Goal: Transaction & Acquisition: Book appointment/travel/reservation

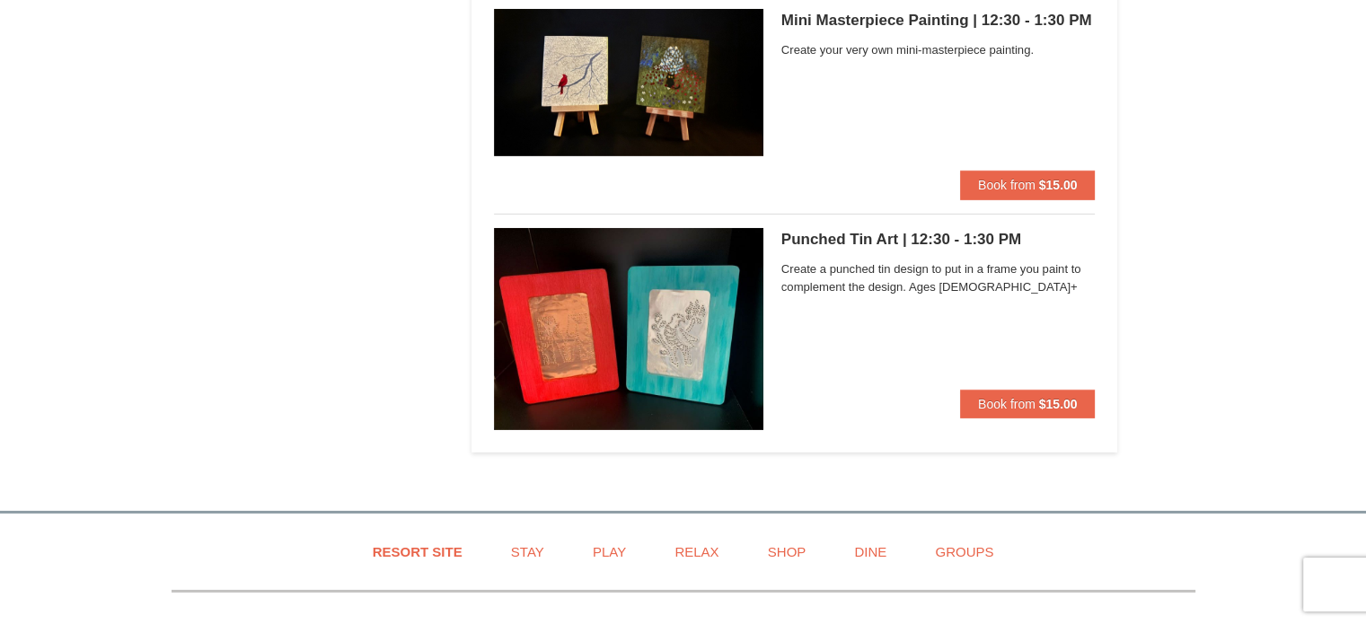
scroll to position [5656, 0]
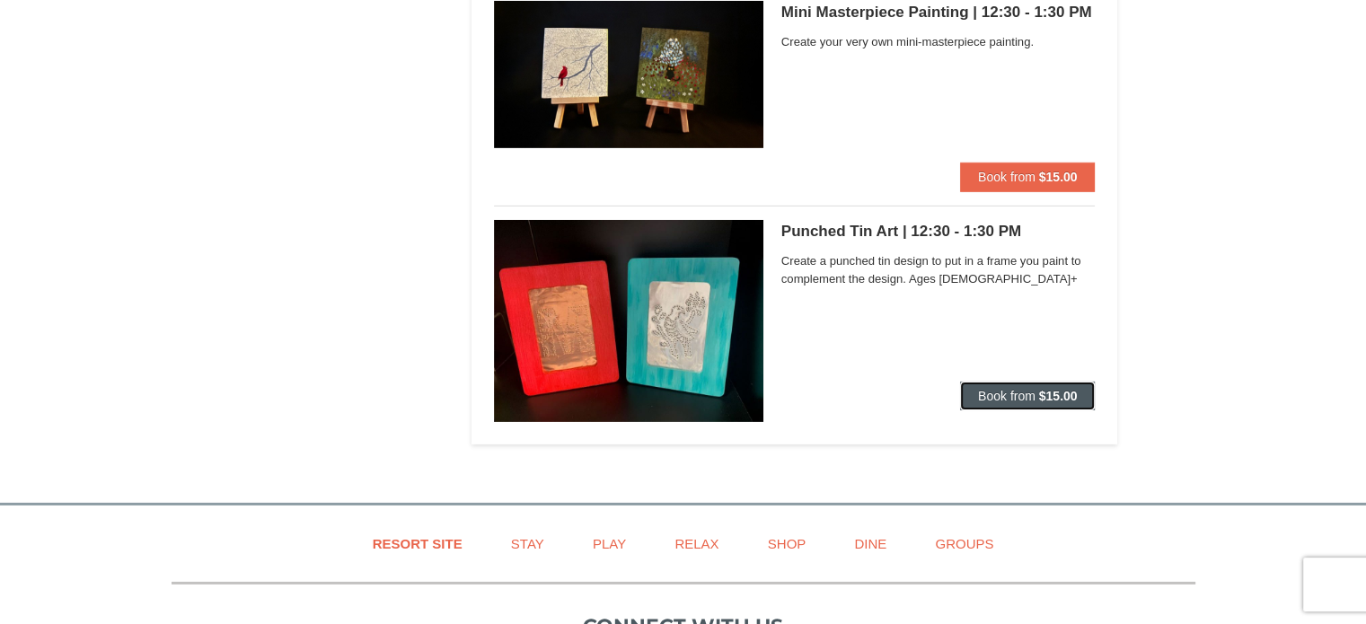
click at [1023, 397] on span "Book from" at bounding box center [1006, 396] width 57 height 14
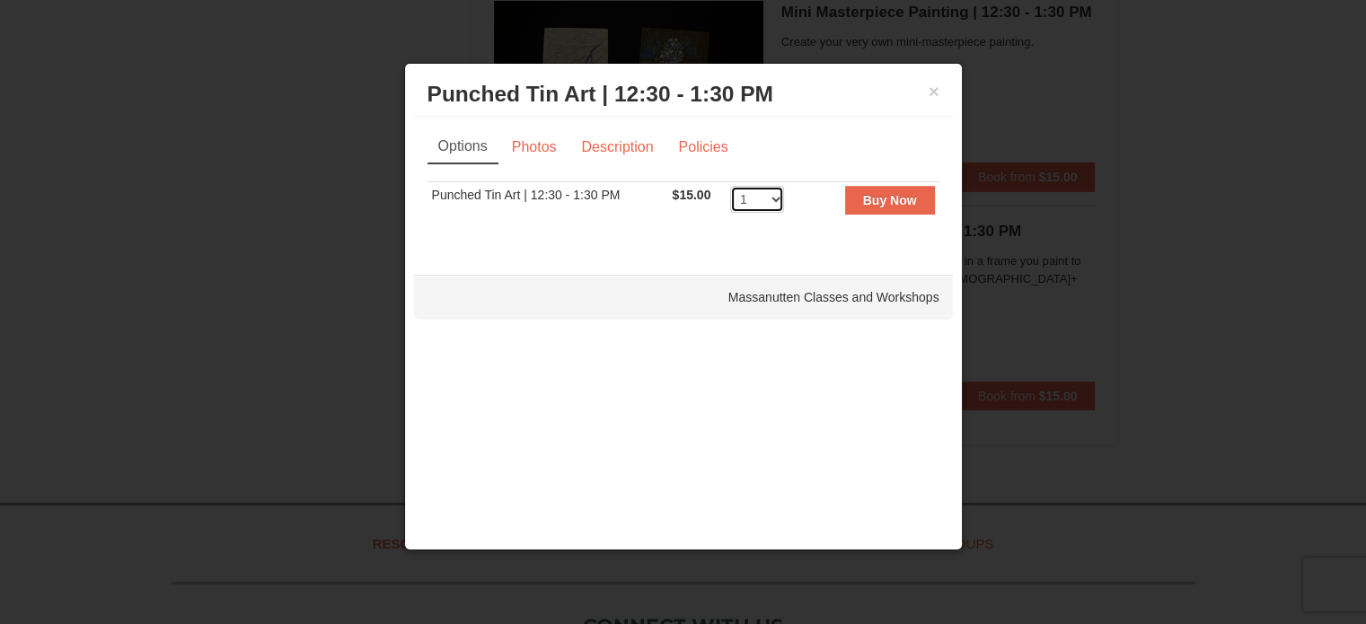
click at [771, 200] on select "1 2 3 4 5 6 7 8 9 10 11 12" at bounding box center [757, 199] width 54 height 27
click at [935, 90] on button "×" at bounding box center [933, 92] width 11 height 18
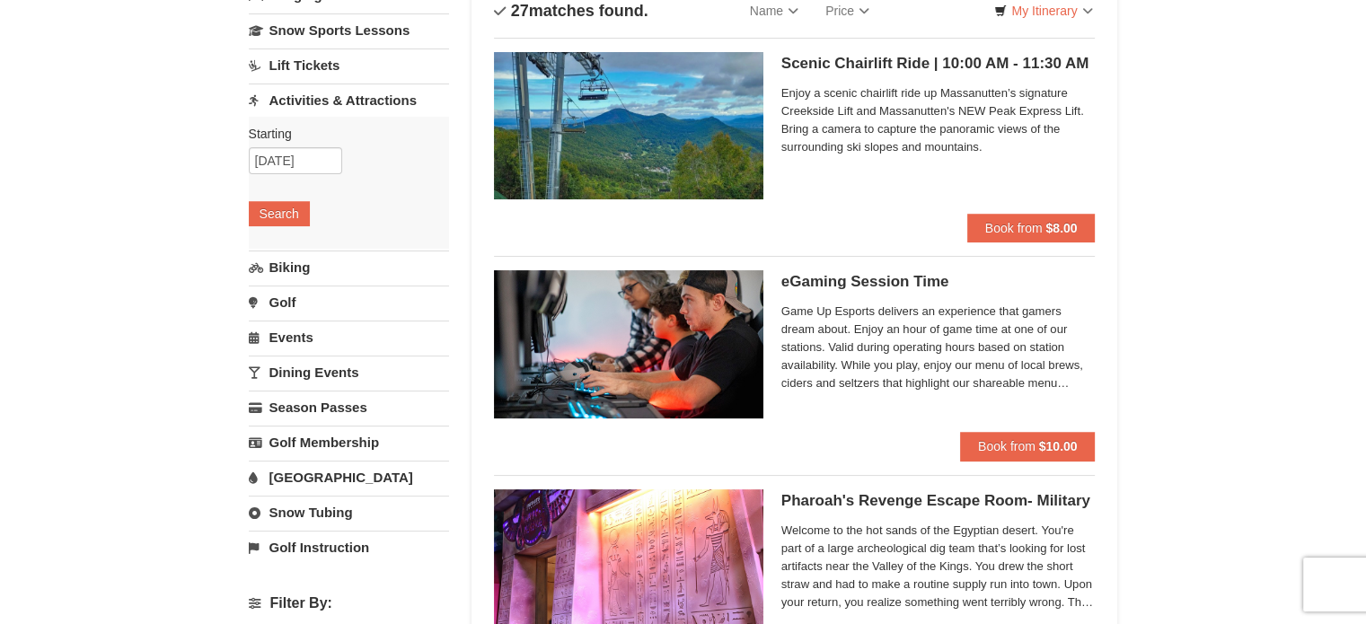
scroll to position [0, 0]
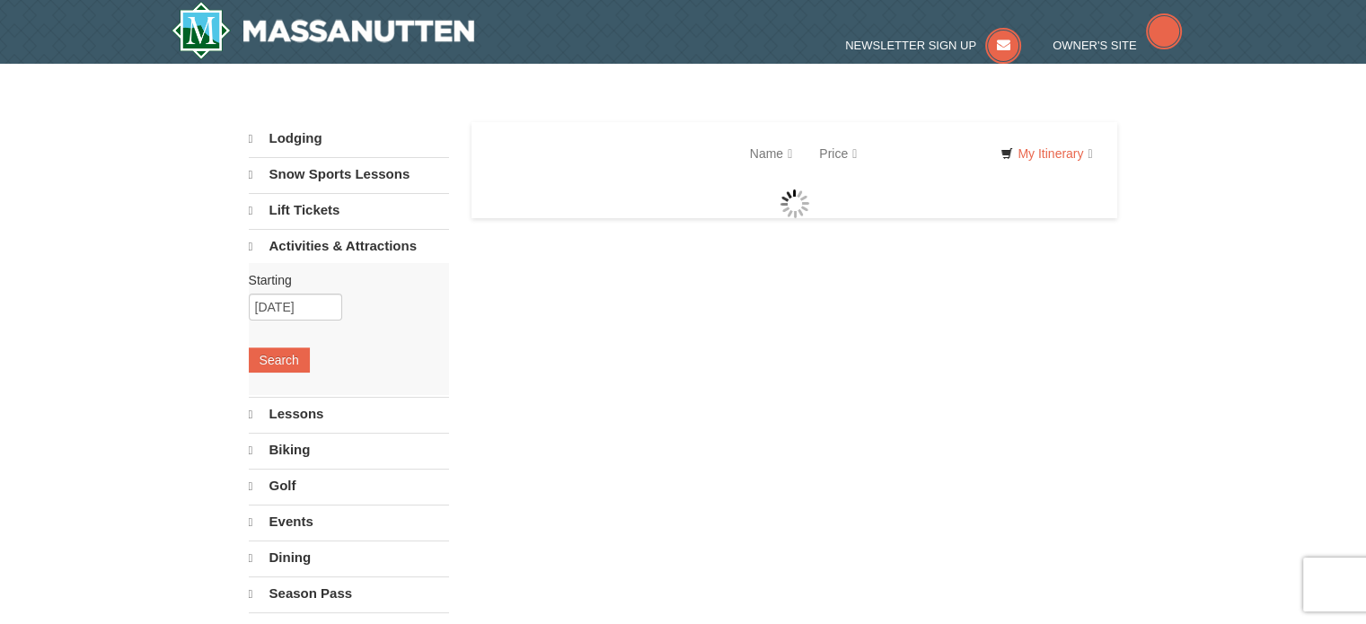
select select "10"
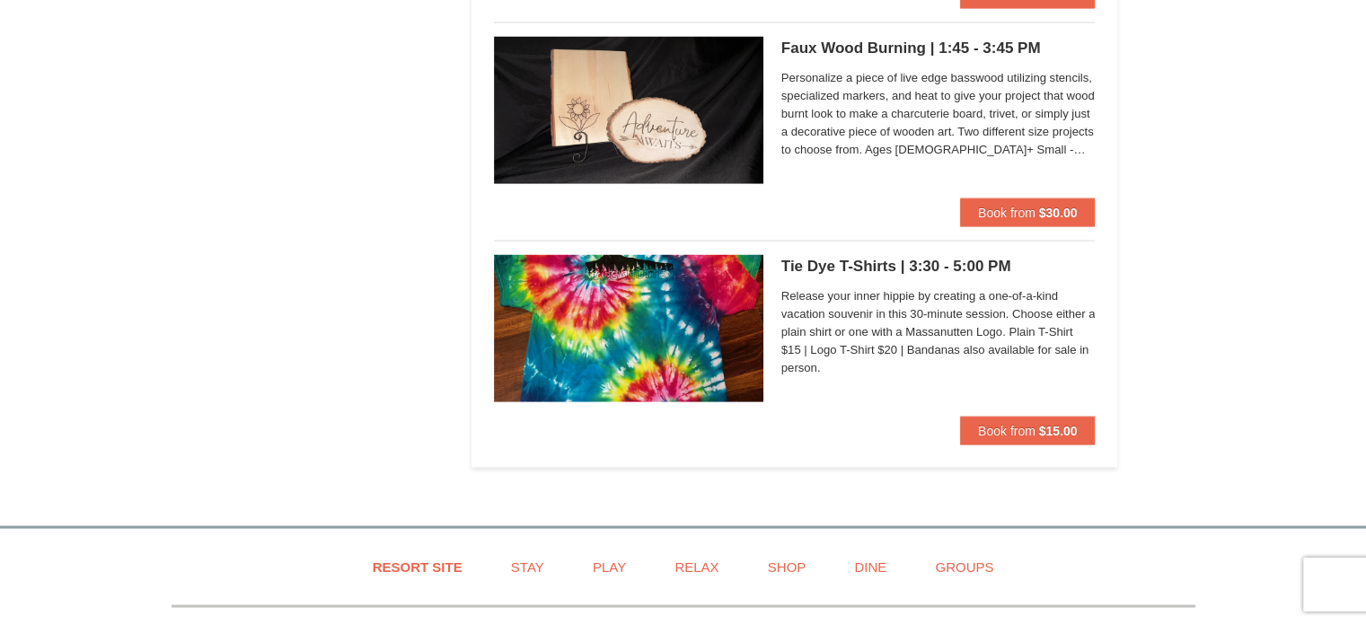
scroll to position [3681, 0]
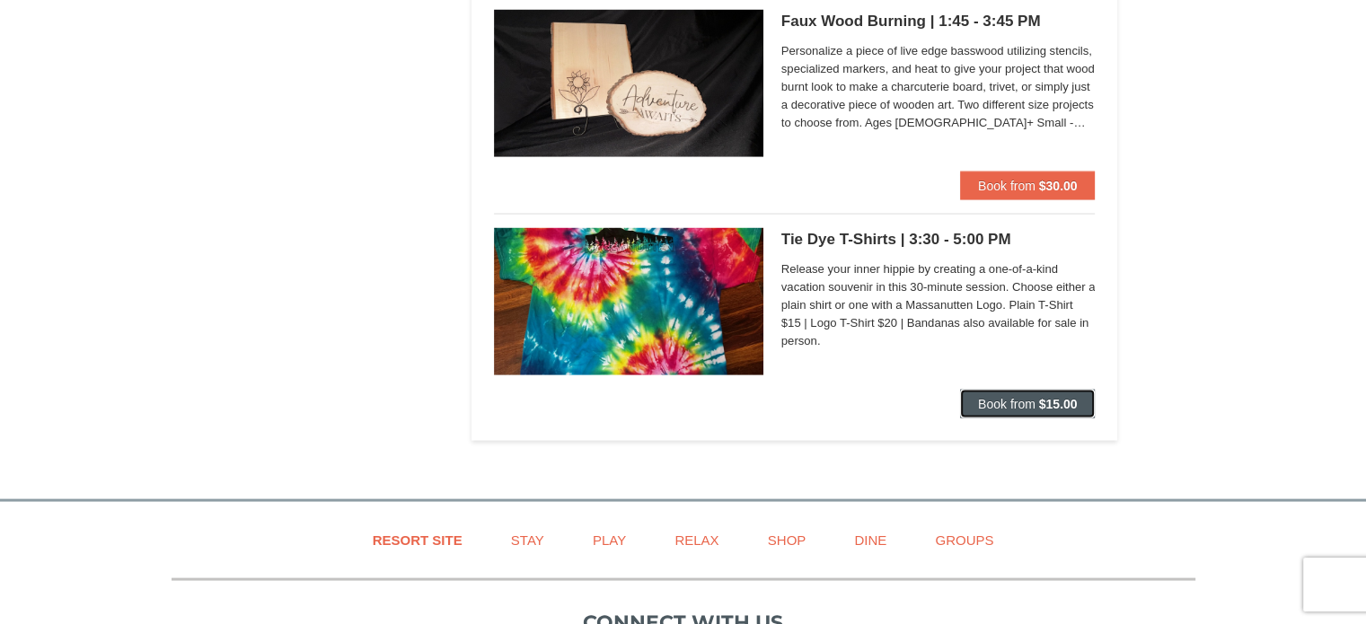
click at [1016, 400] on span "Book from" at bounding box center [1006, 404] width 57 height 14
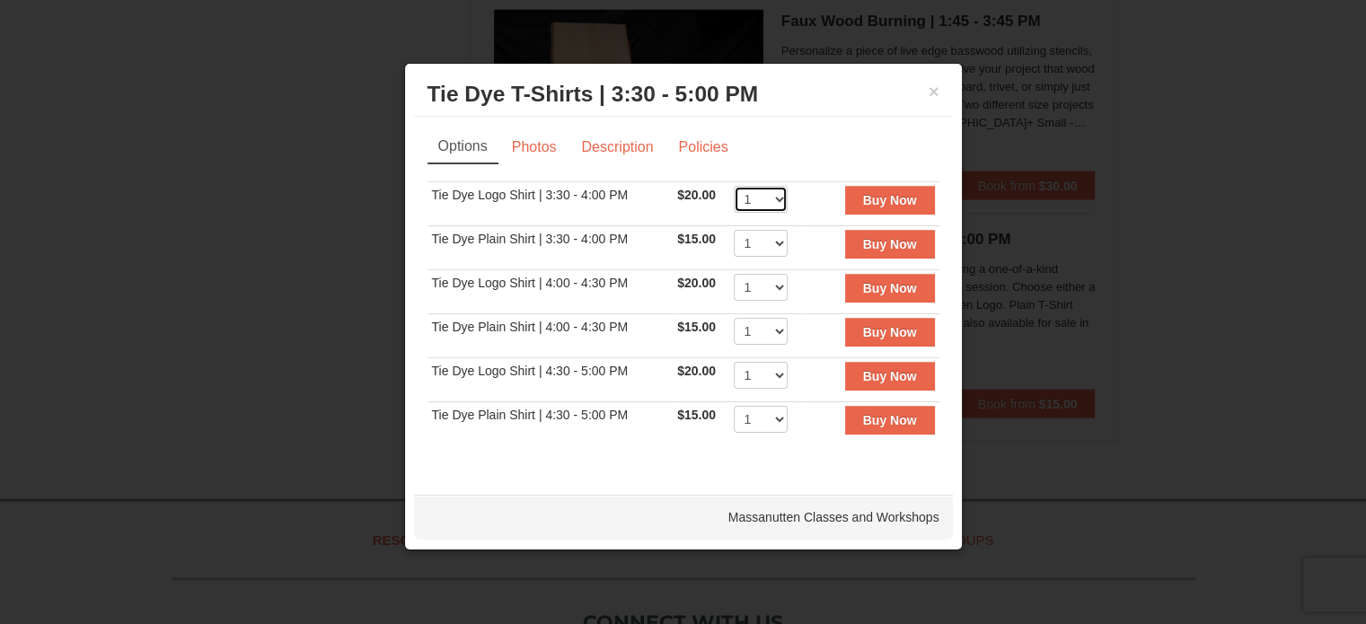
click at [780, 199] on select "1 2 3 4 5 6 7 8 9 10 11 12 13 14 15 16 17 18 19 20 21 22" at bounding box center [760, 199] width 54 height 27
select select "2"
click at [733, 186] on select "1 2 3 4 5 6 7 8 9 10 11 12 13 14 15 16 17 18 19 20 21 22" at bounding box center [760, 199] width 54 height 27
click at [544, 154] on link "Photos" at bounding box center [534, 147] width 68 height 34
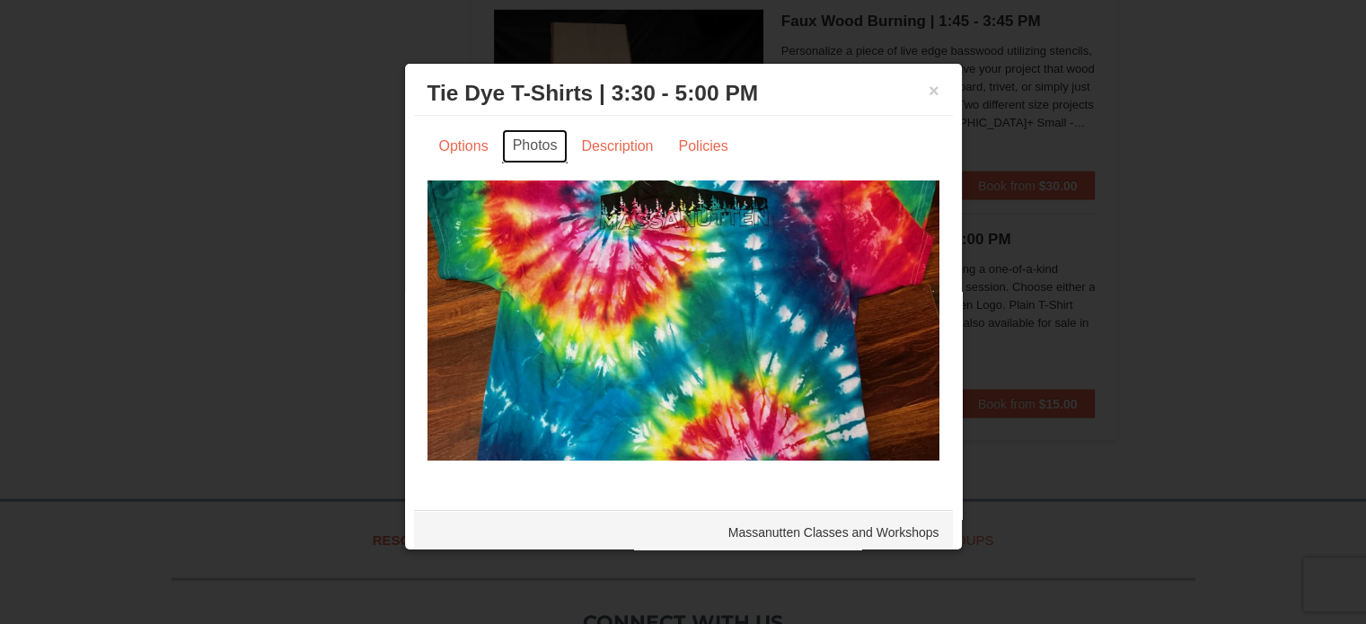
scroll to position [0, 0]
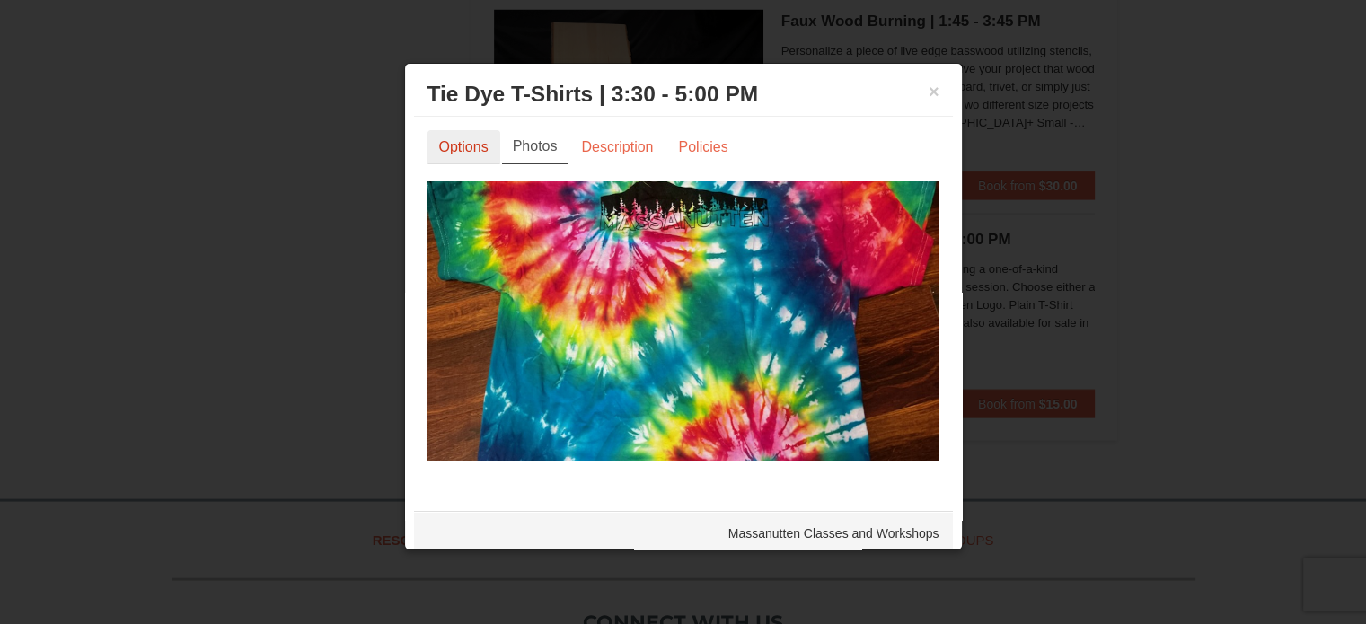
click at [450, 153] on link "Options" at bounding box center [463, 147] width 73 height 34
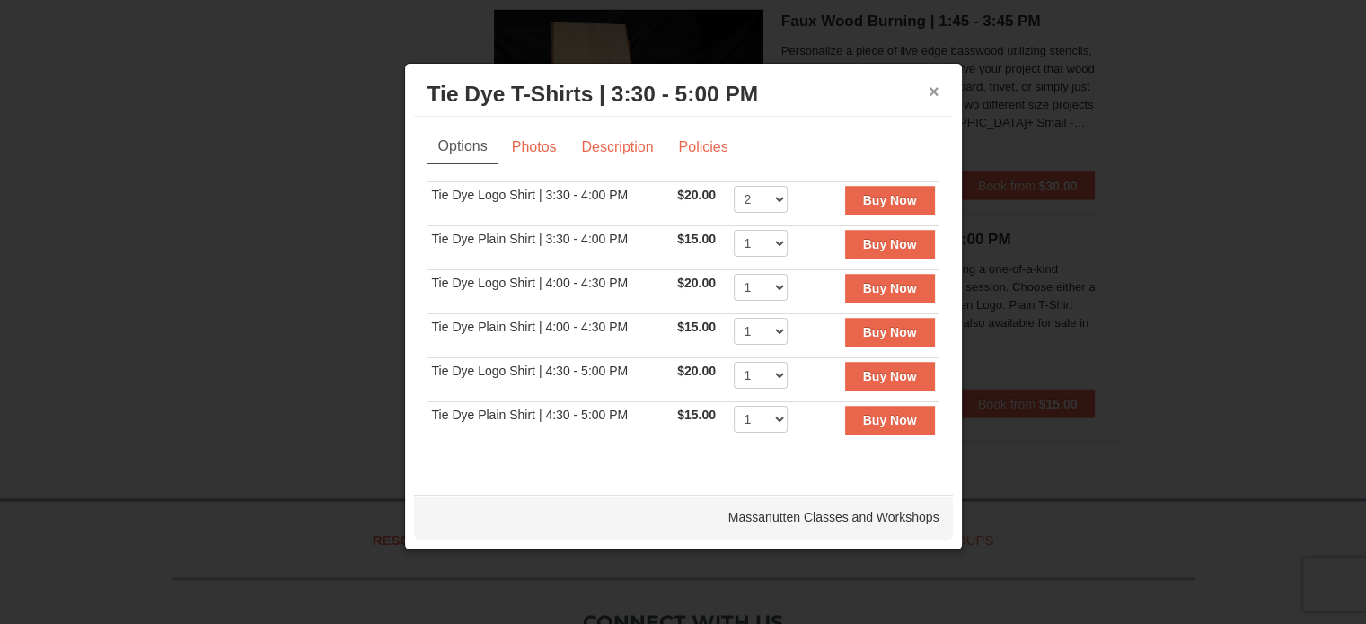
click at [937, 86] on button "×" at bounding box center [933, 92] width 11 height 18
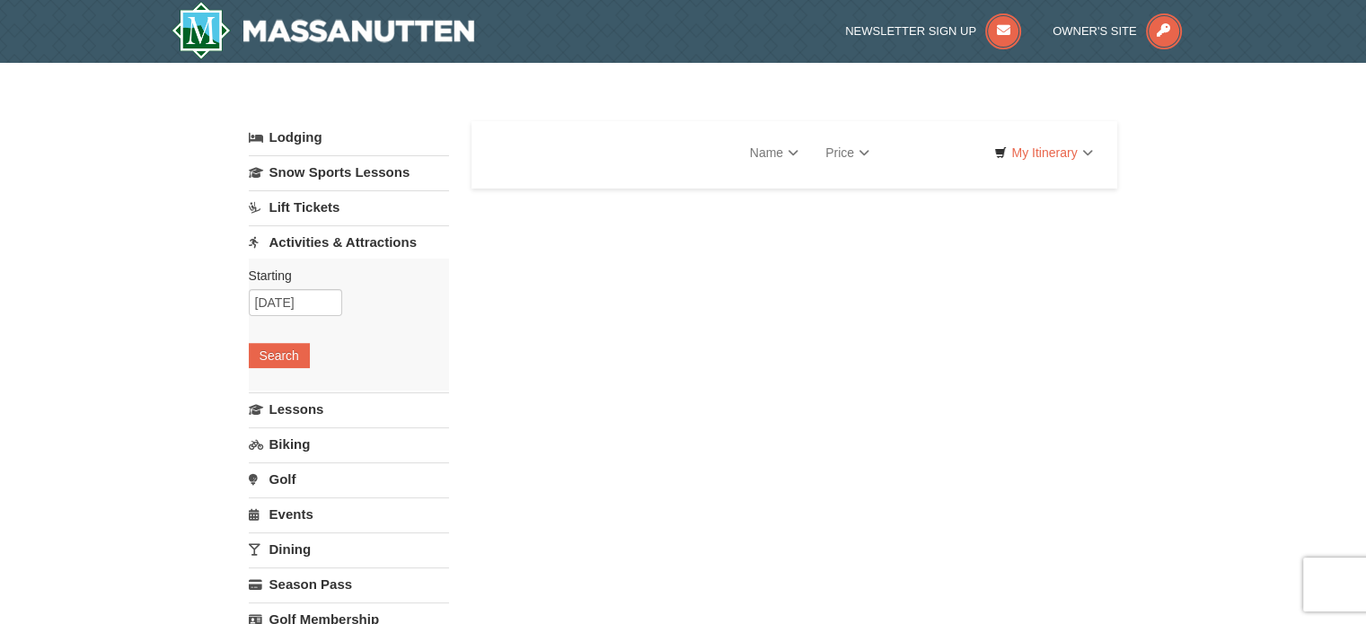
select select "10"
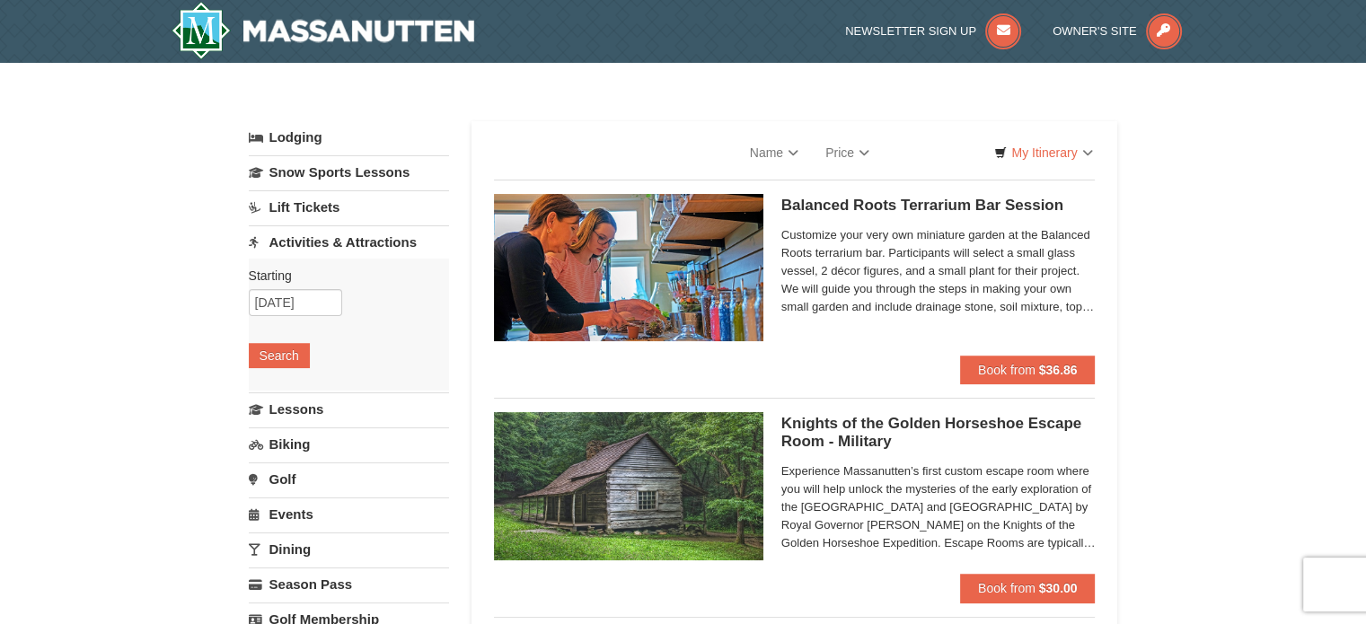
select select "10"
